Goal: Use online tool/utility: Utilize a website feature to perform a specific function

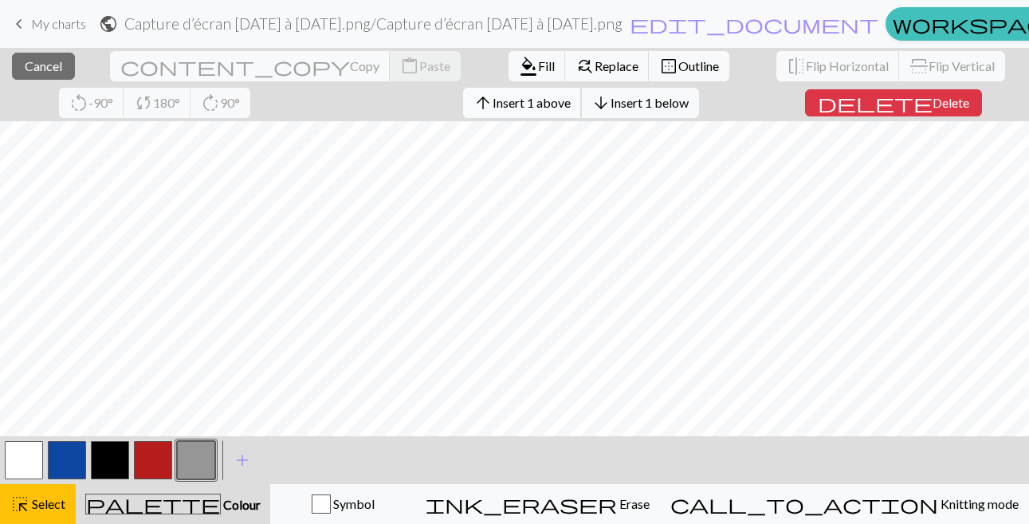
click at [510, 103] on span "Insert 1 above" at bounding box center [532, 102] width 78 height 15
click at [493, 108] on span "Insert 1 above" at bounding box center [532, 102] width 78 height 15
click at [516, 102] on span "Insert 1 above" at bounding box center [532, 102] width 78 height 15
click at [484, 102] on span "arrow_upward" at bounding box center [483, 103] width 19 height 22
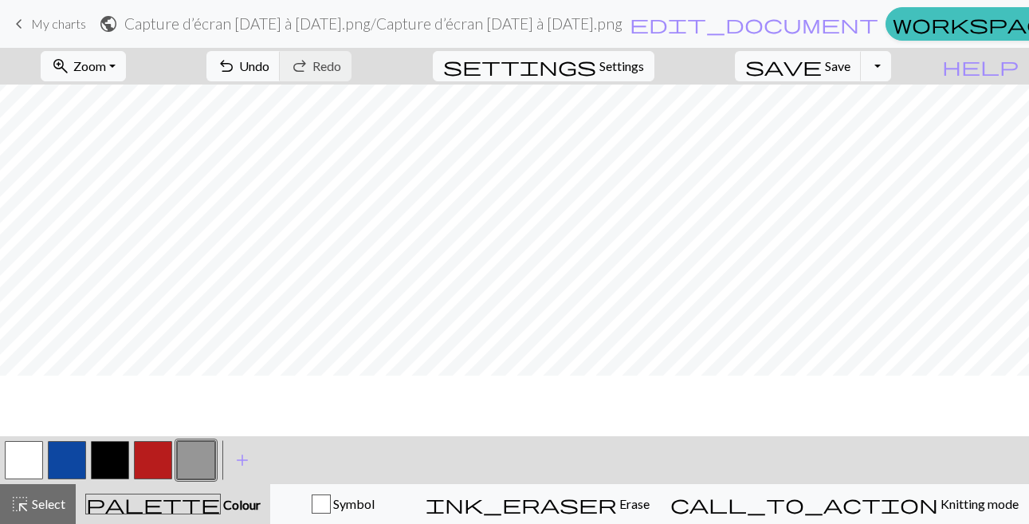
scroll to position [129, 0]
click at [15, 448] on button "button" at bounding box center [24, 460] width 38 height 38
click at [200, 455] on button "button" at bounding box center [196, 460] width 38 height 38
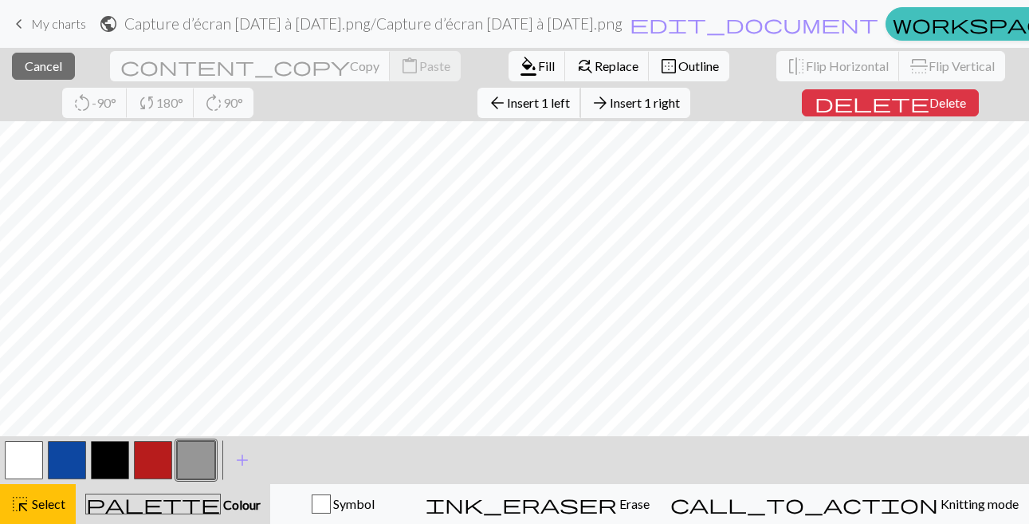
click at [524, 108] on span "Insert 1 left" at bounding box center [538, 102] width 63 height 15
click at [514, 96] on span "Insert 1 left" at bounding box center [538, 102] width 63 height 15
click at [500, 96] on span "arrow_back" at bounding box center [497, 103] width 19 height 22
click at [522, 89] on button "arrow_back Insert 1 left" at bounding box center [530, 103] width 104 height 30
click at [509, 103] on span "Insert 1 left" at bounding box center [538, 102] width 63 height 15
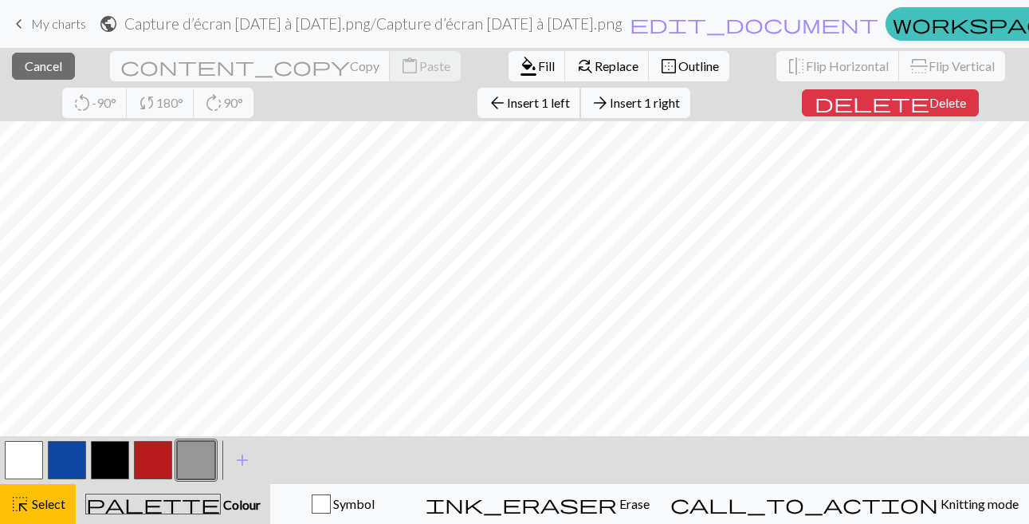
click at [538, 99] on span "Insert 1 left" at bounding box center [538, 102] width 63 height 15
click at [511, 98] on span "Insert 1 above" at bounding box center [532, 102] width 78 height 15
click at [491, 112] on button "arrow_upward Insert 1 above" at bounding box center [522, 103] width 119 height 30
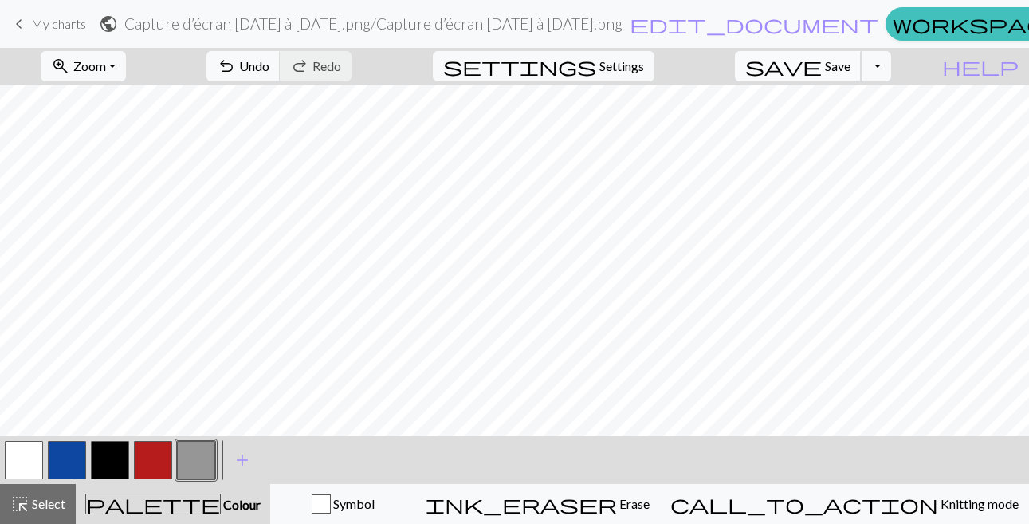
click at [778, 61] on span "save" at bounding box center [784, 66] width 77 height 22
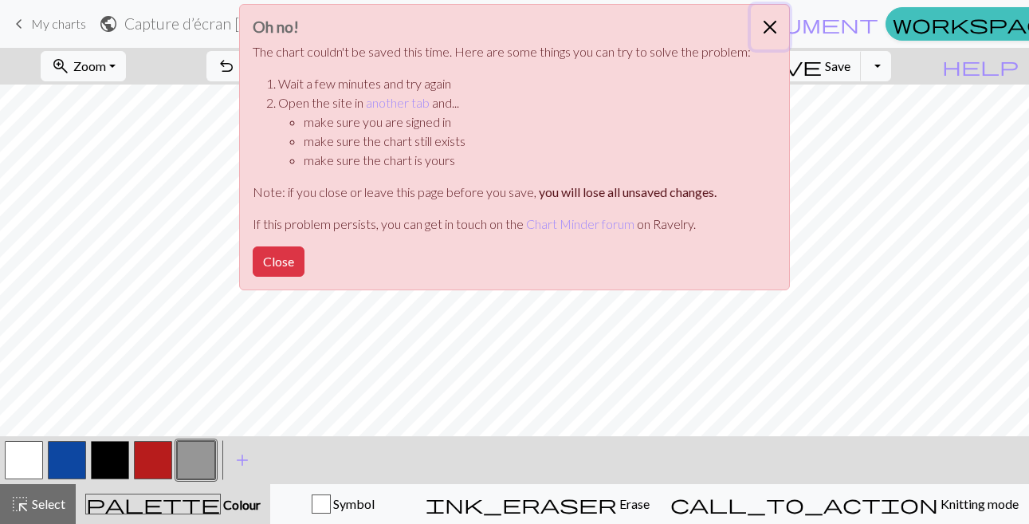
click at [764, 13] on button "Close" at bounding box center [770, 27] width 38 height 45
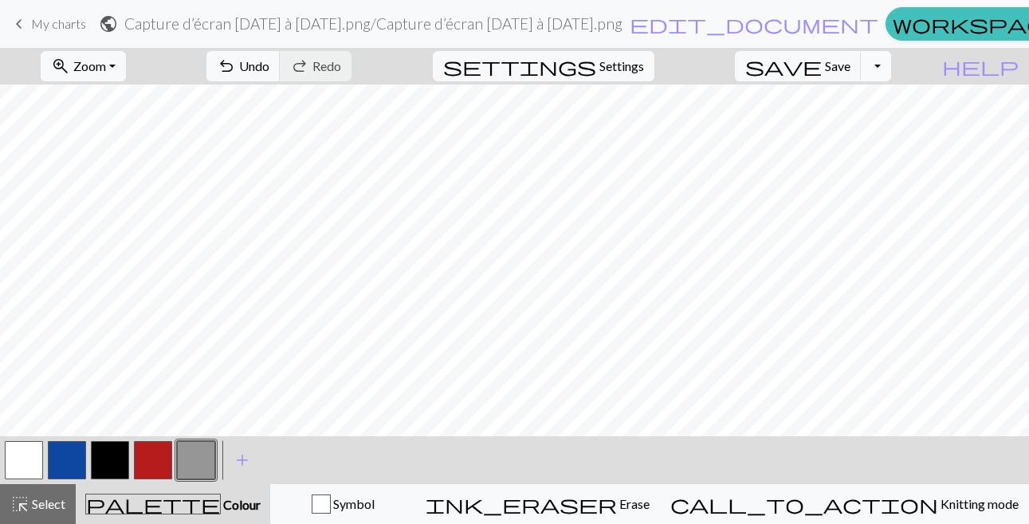
click at [878, 65] on button "Toggle Dropdown" at bounding box center [876, 66] width 30 height 30
click at [700, 125] on button "save_alt Download" at bounding box center [759, 127] width 263 height 26
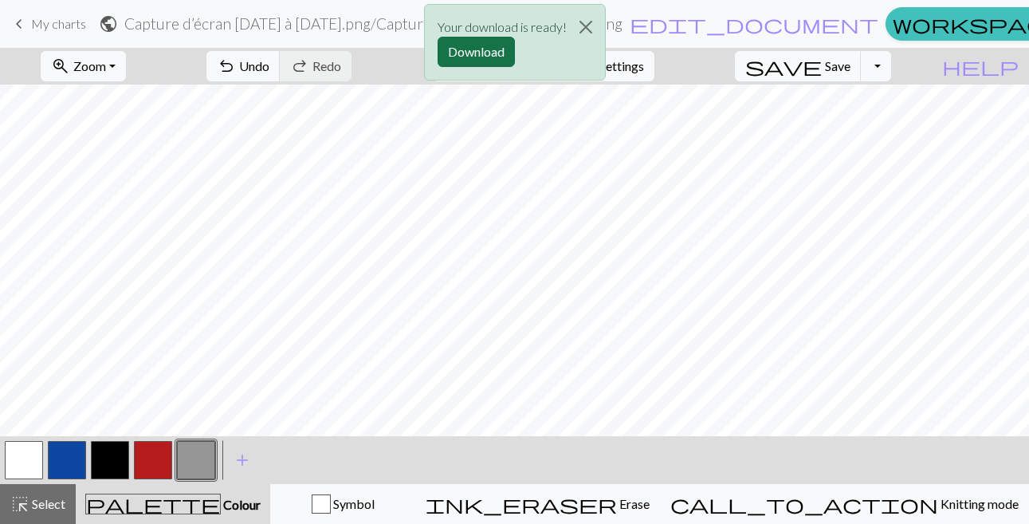
click at [471, 56] on button "Download" at bounding box center [476, 52] width 77 height 30
